Goal: Find contact information: Find contact information

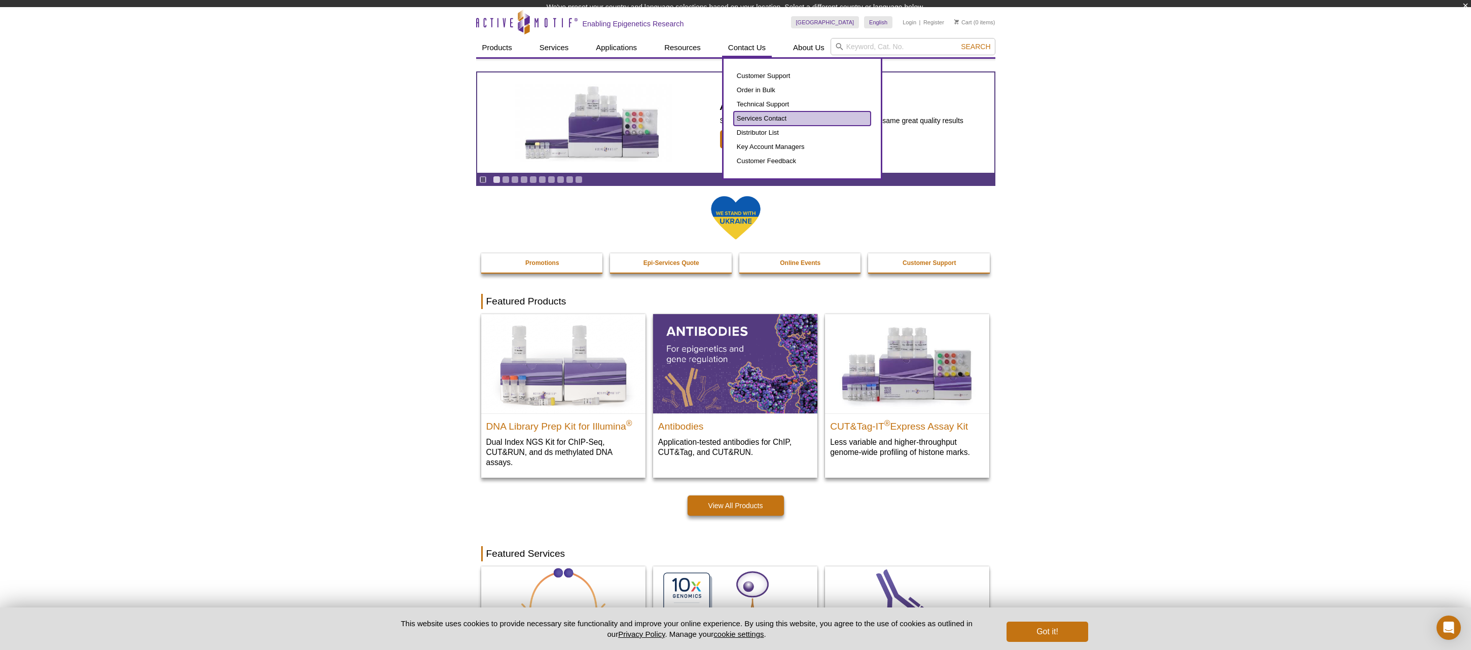
click at [767, 125] on ul "Customer Support Order in Bulk Technical Support Services Contact Distributor L…" at bounding box center [801, 118] width 137 height 99
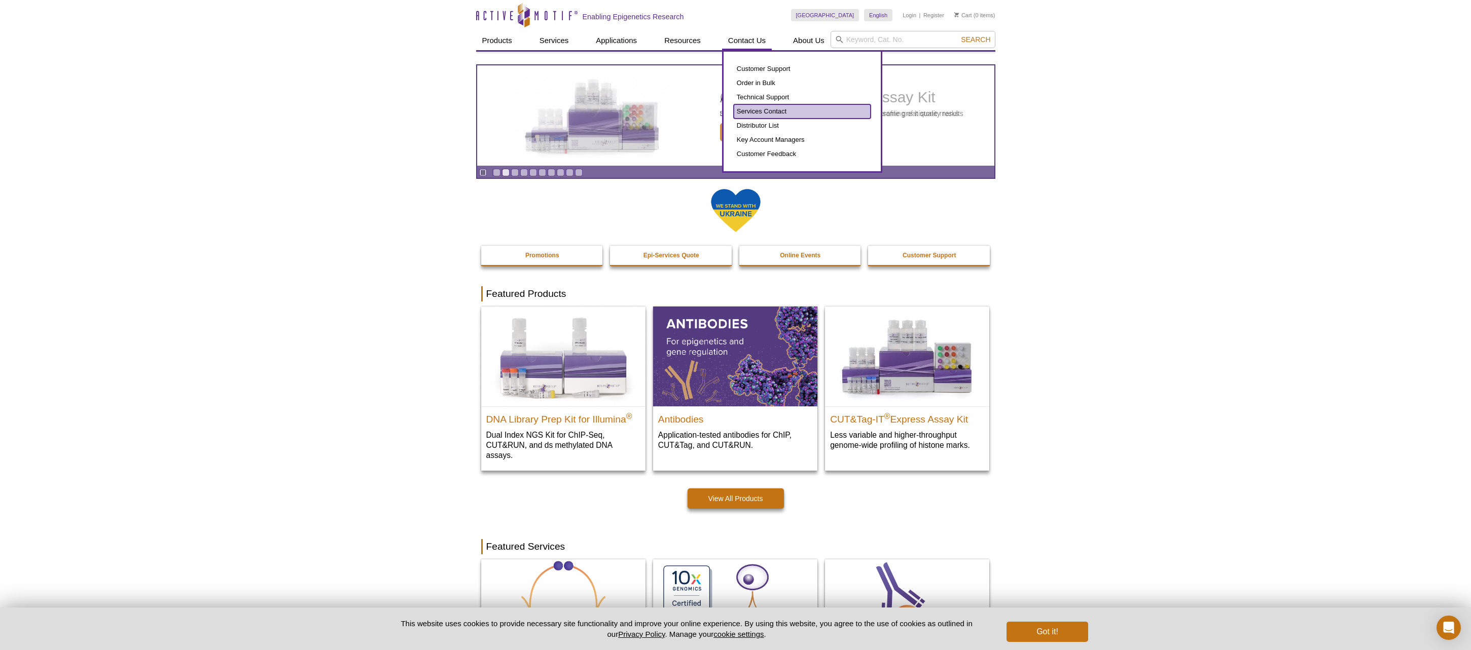
click at [767, 113] on link "Services Contact" at bounding box center [801, 111] width 137 height 14
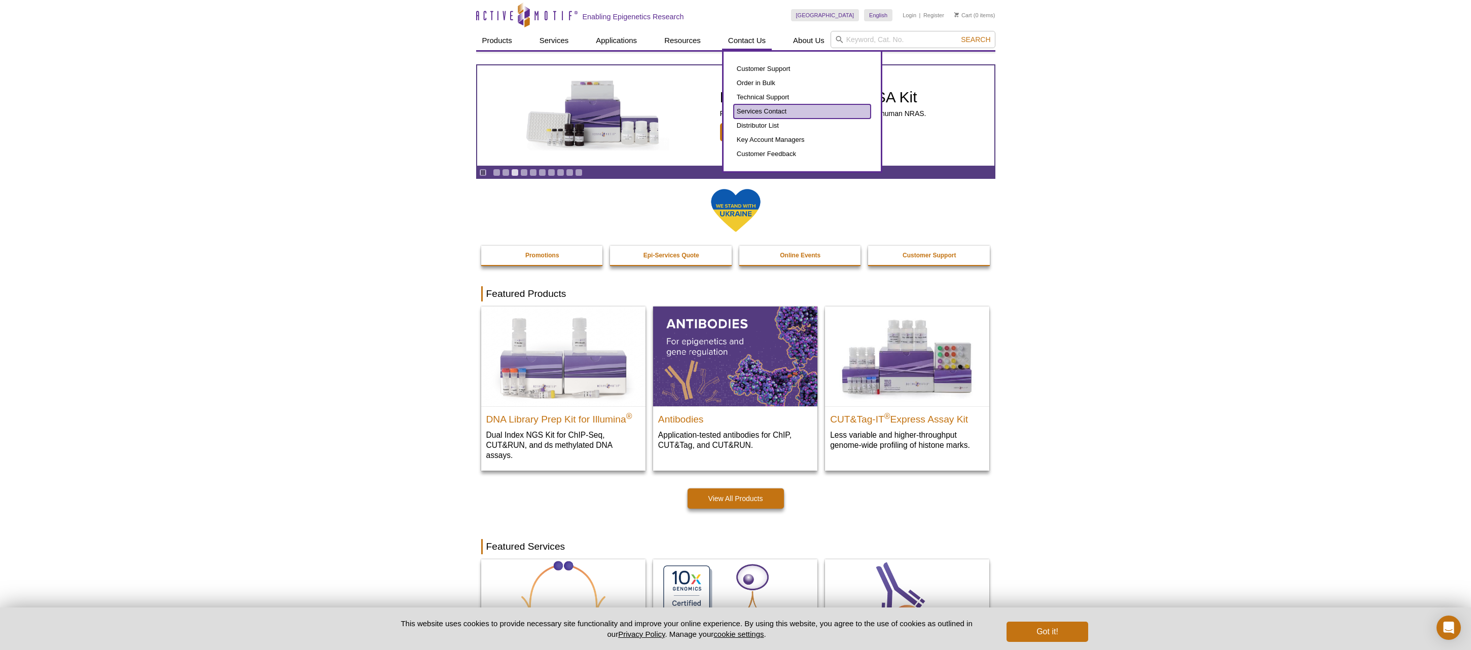
click at [772, 108] on link "Services Contact" at bounding box center [801, 111] width 137 height 14
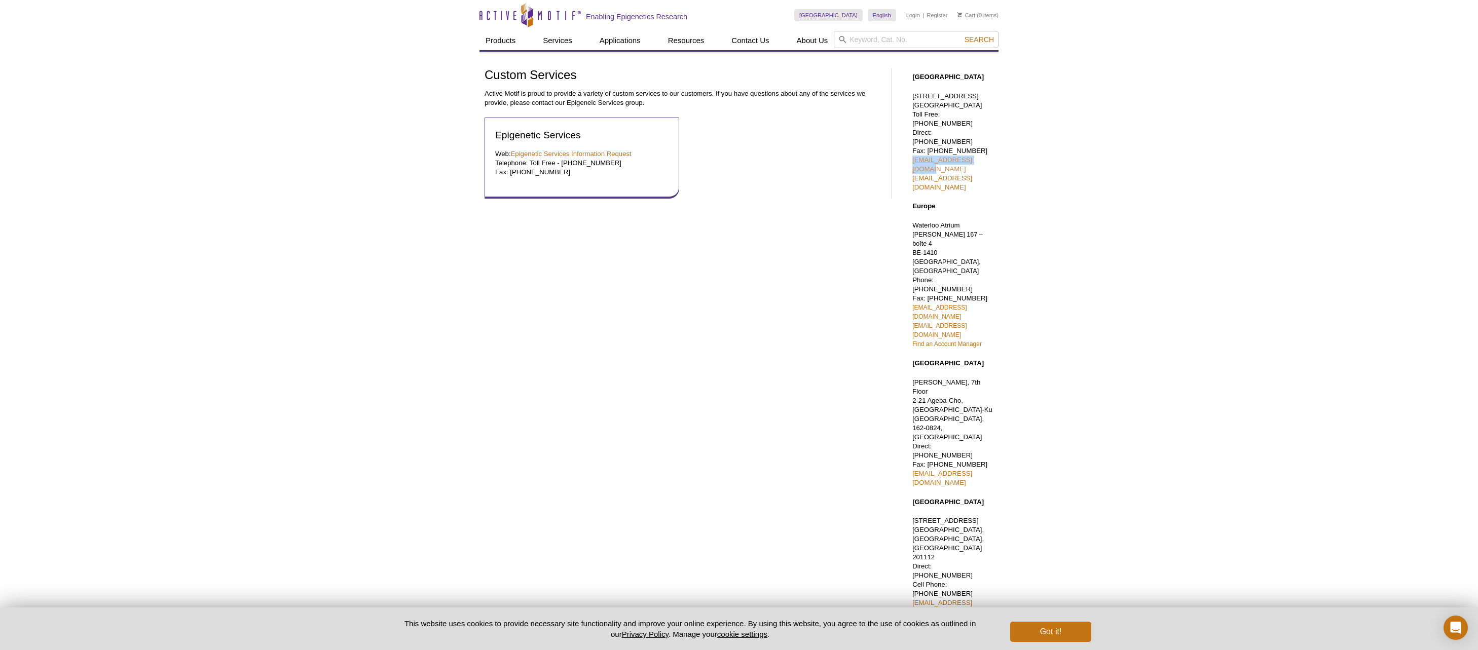
drag, startPoint x: 1005, startPoint y: 152, endPoint x: 912, endPoint y: 153, distance: 92.8
click at [912, 153] on div "Active Motif Logo Enabling Epigenetics Research 0 Search Skip to content Active…" at bounding box center [739, 369] width 1478 height 739
copy link "sales@activemotif.com"
click at [1040, 222] on div "Active Motif Logo Enabling Epigenetics Research 0 Search Skip to content Active…" at bounding box center [739, 369] width 1478 height 739
drag, startPoint x: 1000, startPoint y: 242, endPoint x: 901, endPoint y: 242, distance: 98.8
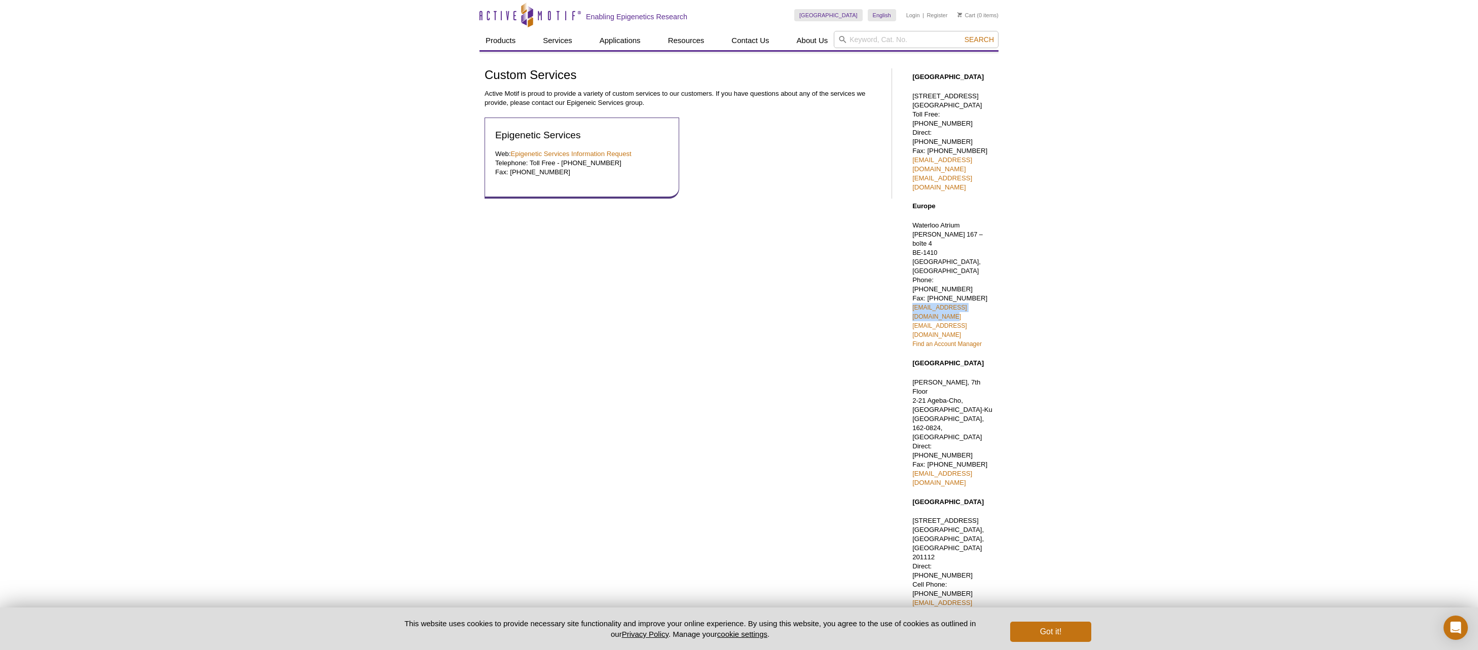
click at [902, 242] on div "Active Motif Logo Enabling Epigenetics Research 0 Search Skip to content Active…" at bounding box center [739, 369] width 1478 height 739
copy link "euro-orders@activemotif.com"
click at [1017, 319] on div "Active Motif Logo Enabling Epigenetics Research 0 Search Skip to content Active…" at bounding box center [739, 369] width 1478 height 739
click at [574, 150] on p "Web: Epigenetic Services Information Request Telephone: Toll Free - 877 222 954…" at bounding box center [581, 163] width 173 height 27
click at [573, 153] on link "Epigenetic Services Information Request" at bounding box center [571, 154] width 121 height 8
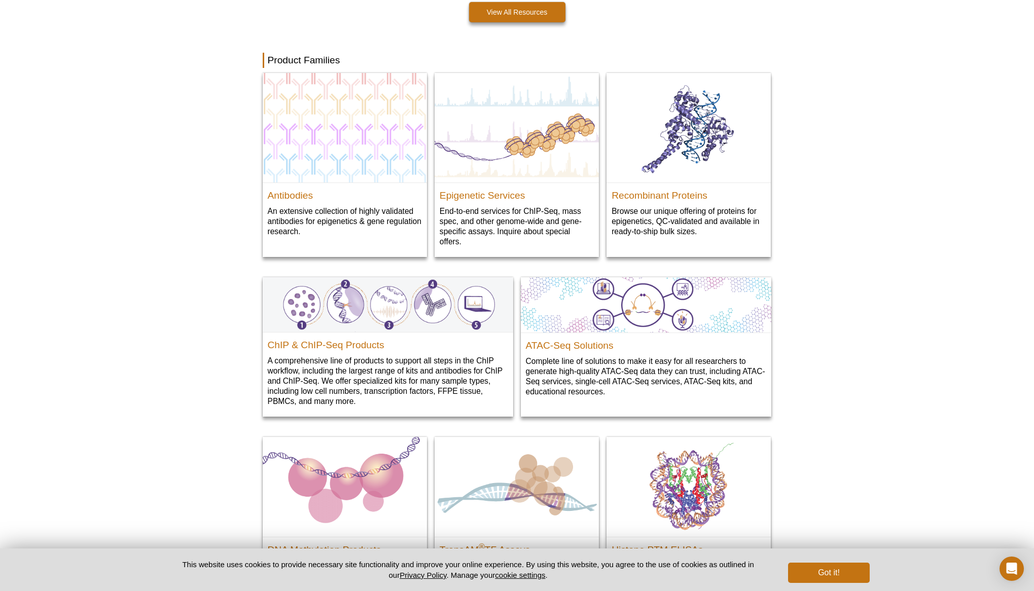
scroll to position [842, 0]
